Goal: Information Seeking & Learning: Learn about a topic

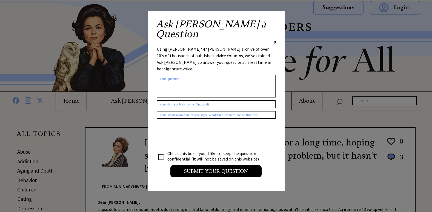
click at [275, 39] on span "X" at bounding box center [275, 41] width 2 height 5
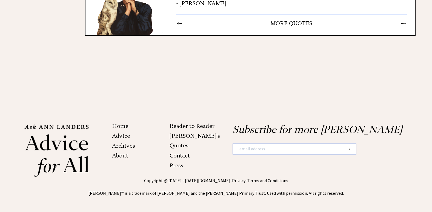
scroll to position [843, 0]
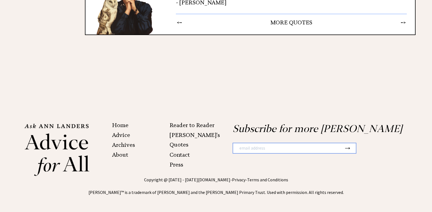
click at [129, 146] on link "Archives" at bounding box center [123, 145] width 23 height 7
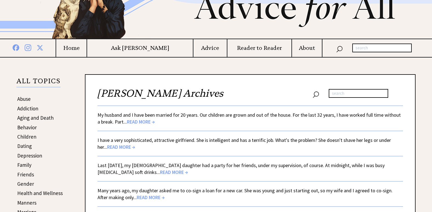
scroll to position [55, 0]
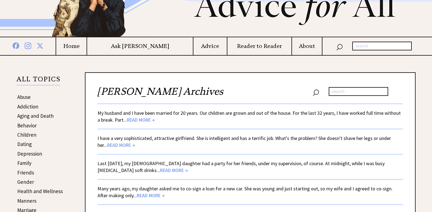
click at [146, 119] on span "READ MORE →" at bounding box center [141, 120] width 28 height 6
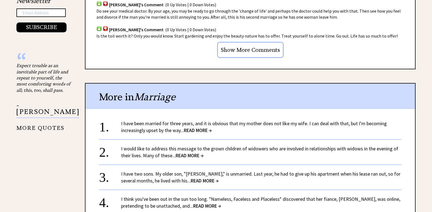
scroll to position [521, 0]
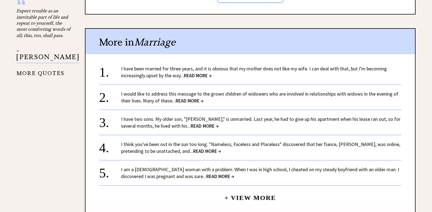
click at [208, 151] on span "READ MORE →" at bounding box center [207, 151] width 28 height 6
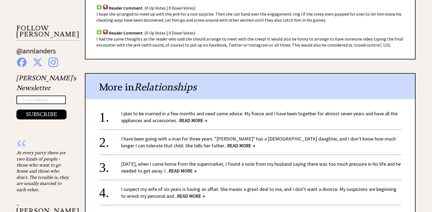
scroll to position [384, 0]
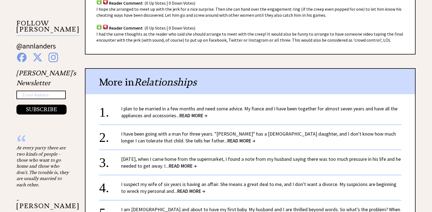
click at [197, 165] on span "READ MORE →" at bounding box center [183, 166] width 28 height 6
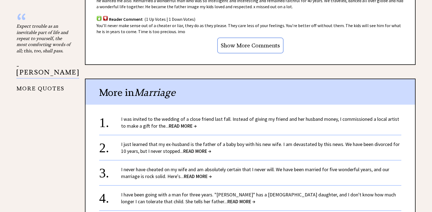
scroll to position [521, 0]
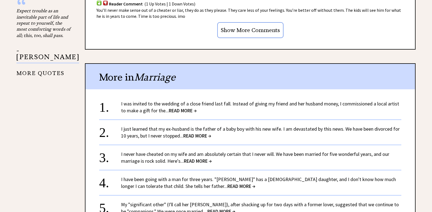
click at [205, 160] on span "READ MORE →" at bounding box center [198, 161] width 28 height 6
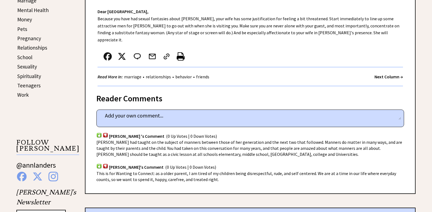
scroll to position [274, 0]
